Goal: Task Accomplishment & Management: Manage account settings

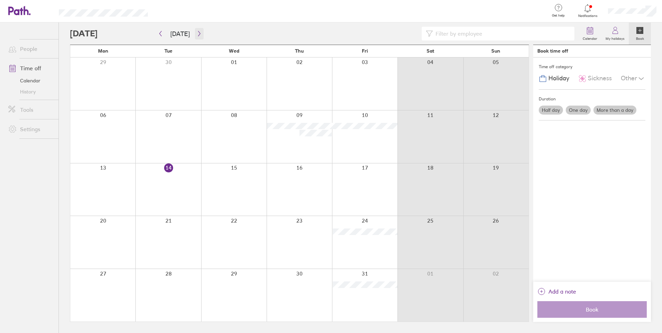
click at [197, 32] on icon "button" at bounding box center [199, 34] width 5 height 6
click at [180, 178] on div at bounding box center [167, 189] width 65 height 53
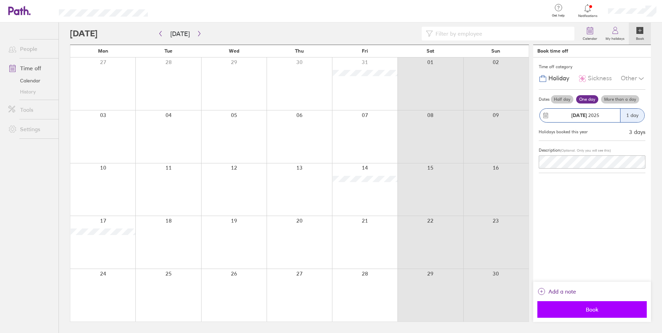
click at [599, 311] on span "Book" at bounding box center [592, 310] width 100 height 6
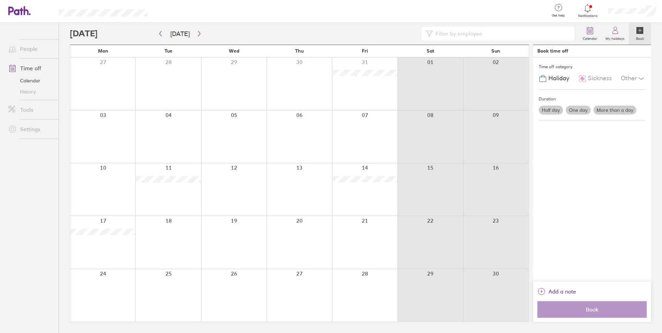
click at [371, 241] on div at bounding box center [364, 242] width 65 height 53
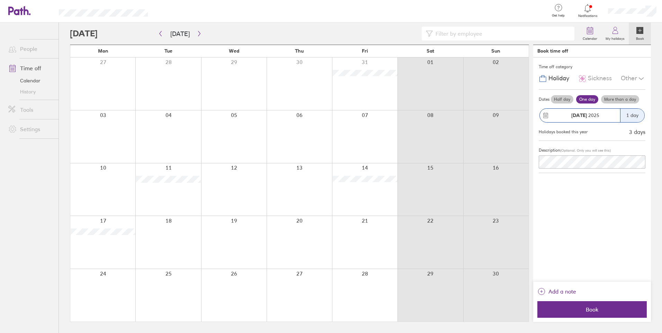
click at [34, 67] on link "Time off" at bounding box center [31, 68] width 56 height 14
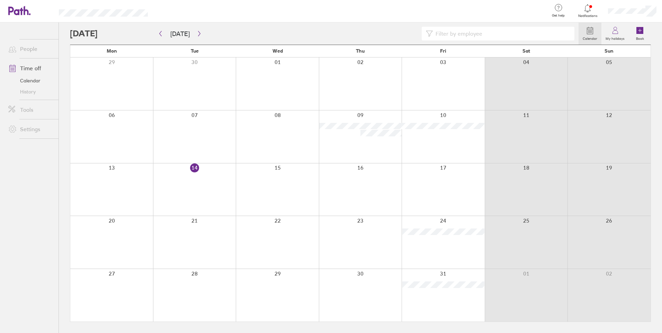
click at [34, 81] on link "Calendar" at bounding box center [31, 80] width 56 height 11
click at [26, 92] on link "History" at bounding box center [31, 91] width 56 height 11
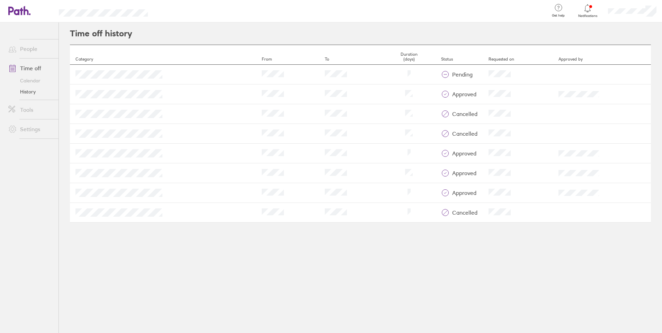
click at [586, 11] on icon at bounding box center [588, 8] width 8 height 8
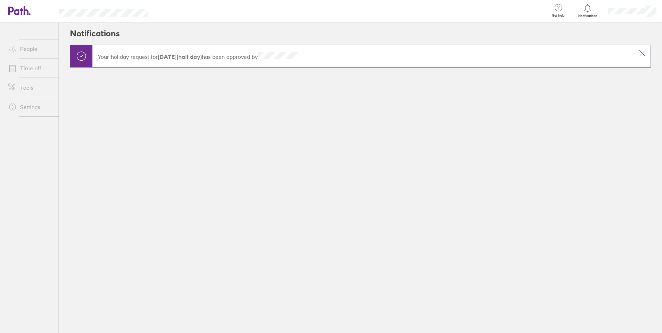
click at [657, 16] on div at bounding box center [633, 11] width 60 height 22
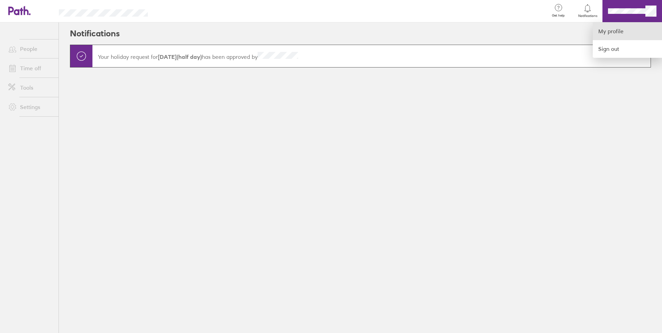
click at [619, 37] on link "My profile" at bounding box center [627, 32] width 69 height 18
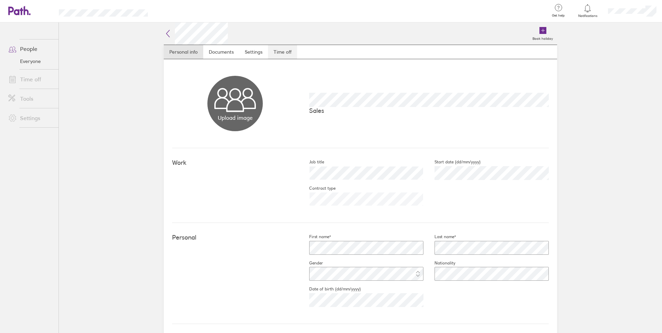
click at [293, 55] on link "Time off" at bounding box center [282, 52] width 29 height 14
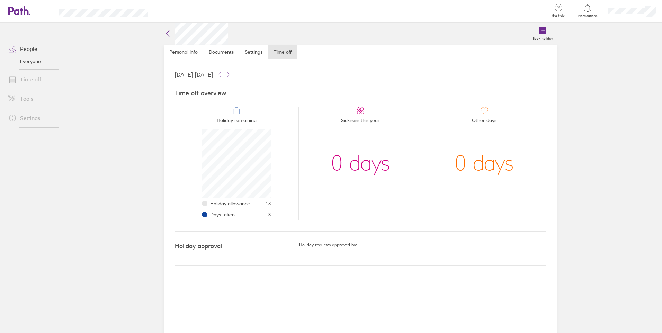
scroll to position [69, 69]
click at [37, 78] on link "Time off" at bounding box center [31, 79] width 56 height 14
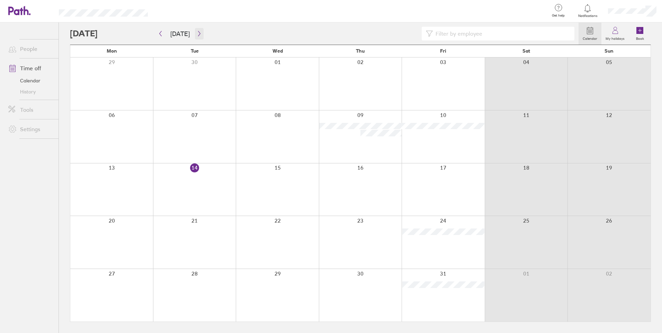
click at [199, 34] on icon "button" at bounding box center [199, 34] width 5 height 6
click at [358, 246] on div at bounding box center [360, 242] width 83 height 53
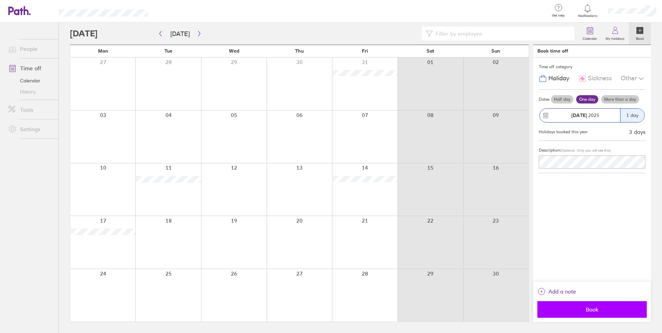
click at [604, 307] on span "Book" at bounding box center [592, 310] width 100 height 6
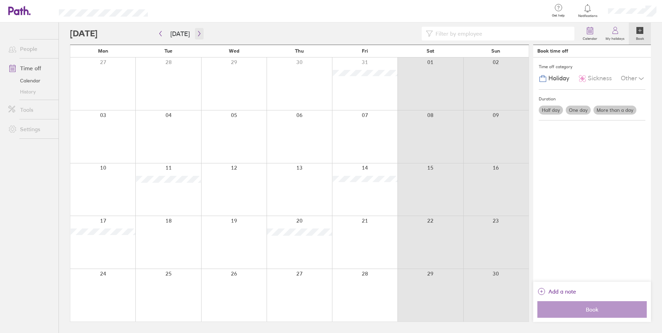
click at [197, 33] on icon "button" at bounding box center [199, 34] width 5 height 6
click at [302, 127] on div at bounding box center [299, 136] width 65 height 53
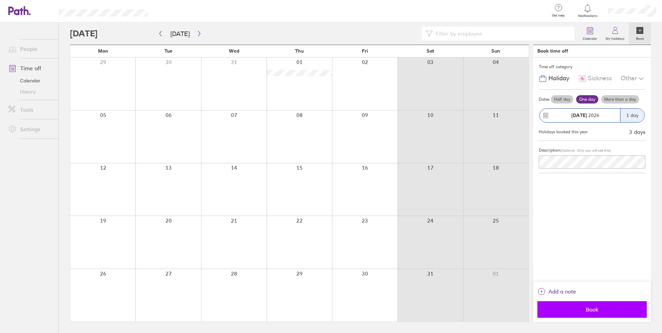
click at [604, 308] on span "Book" at bounding box center [592, 310] width 100 height 6
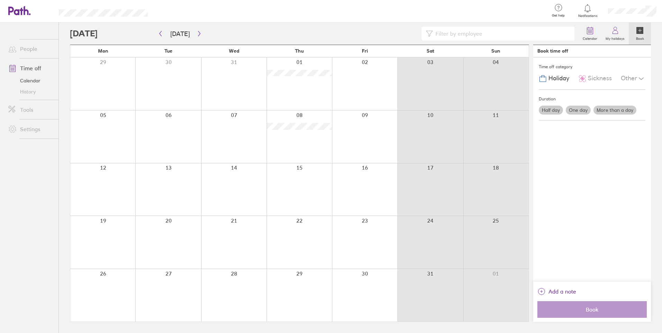
click at [26, 51] on link "People" at bounding box center [31, 49] width 56 height 14
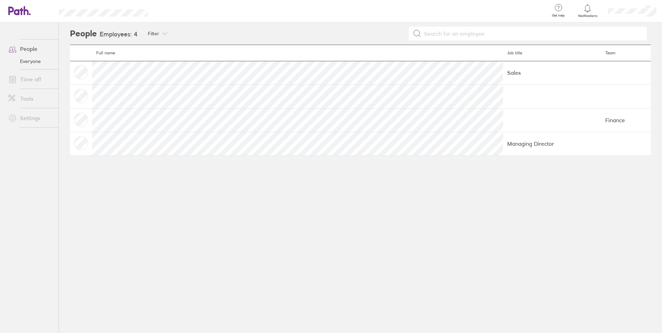
click at [12, 13] on icon at bounding box center [19, 10] width 22 height 9
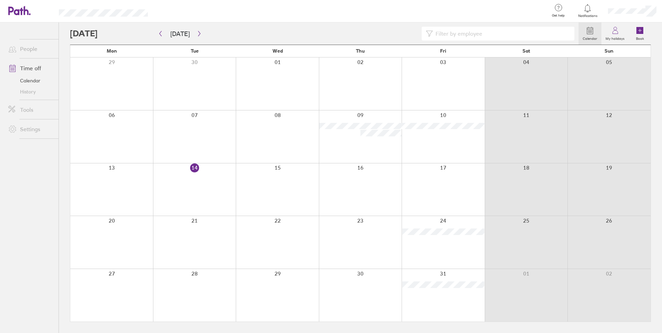
click at [338, 14] on div at bounding box center [351, 11] width 385 height 23
click at [197, 34] on icon "button" at bounding box center [199, 34] width 5 height 6
click at [31, 67] on link "Time off" at bounding box center [31, 68] width 56 height 14
click at [31, 52] on link "People" at bounding box center [31, 49] width 56 height 14
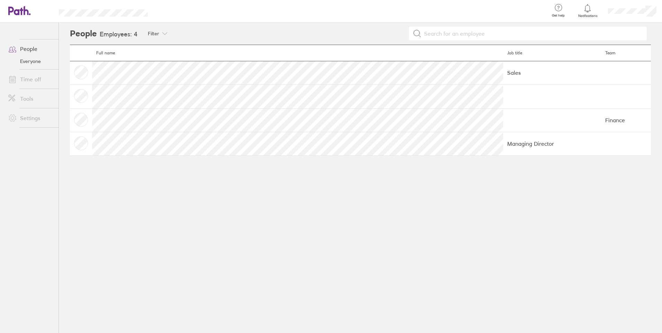
click at [32, 80] on link "Time off" at bounding box center [31, 79] width 56 height 14
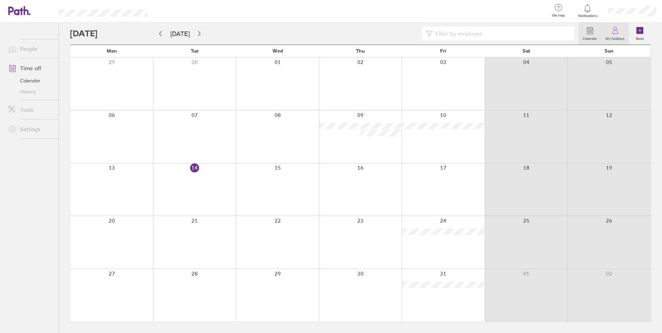
click at [623, 33] on link "My holidays" at bounding box center [615, 34] width 27 height 22
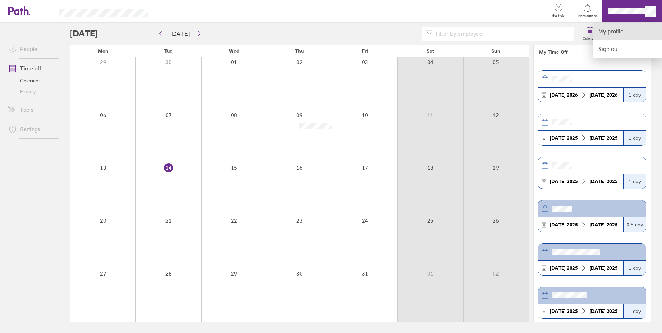
click at [632, 34] on link "My profile" at bounding box center [627, 32] width 69 height 18
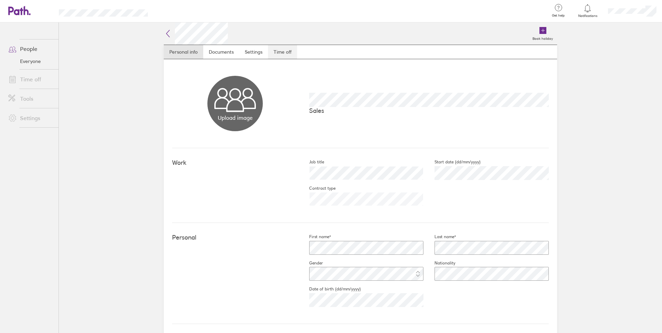
click at [288, 54] on link "Time off" at bounding box center [282, 52] width 29 height 14
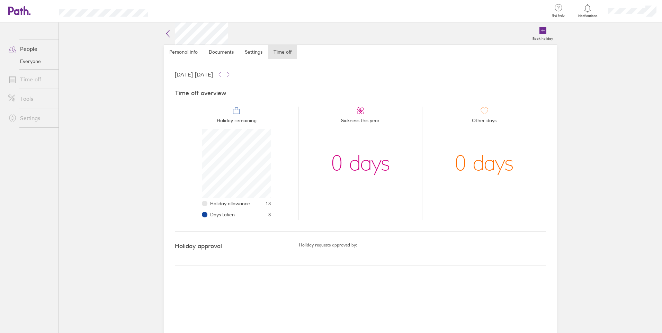
scroll to position [69, 69]
click at [35, 60] on link "Everyone" at bounding box center [31, 61] width 56 height 11
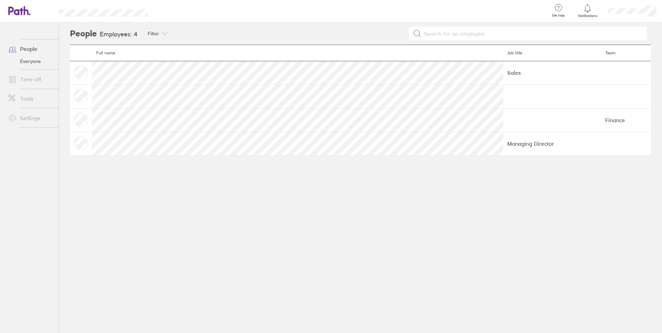
click at [19, 50] on span at bounding box center [11, 49] width 17 height 8
click at [24, 16] on link at bounding box center [19, 11] width 22 height 10
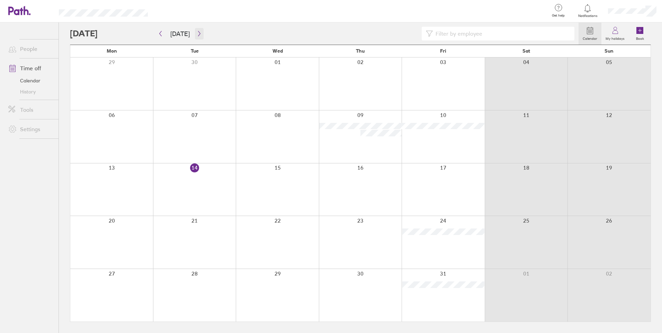
click at [197, 34] on icon "button" at bounding box center [199, 34] width 5 height 6
click at [200, 33] on button "button" at bounding box center [199, 33] width 9 height 11
click at [165, 35] on button "button" at bounding box center [160, 33] width 9 height 11
click at [266, 18] on div at bounding box center [351, 11] width 385 height 23
click at [261, 6] on div at bounding box center [351, 11] width 385 height 23
